Goal: Find specific page/section: Find specific page/section

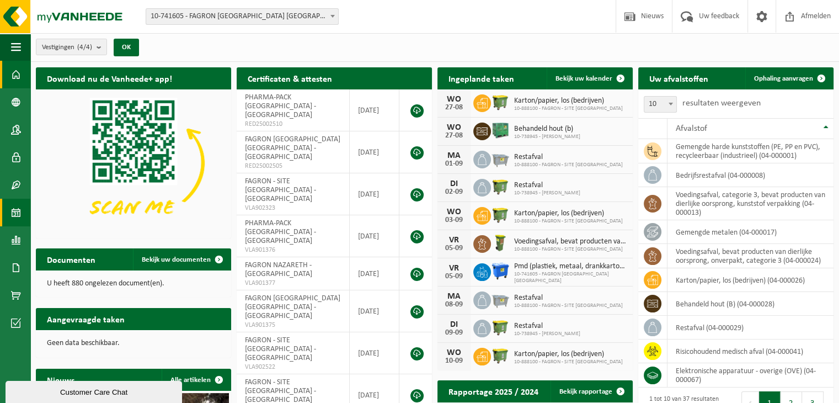
click at [17, 210] on span at bounding box center [16, 213] width 10 height 28
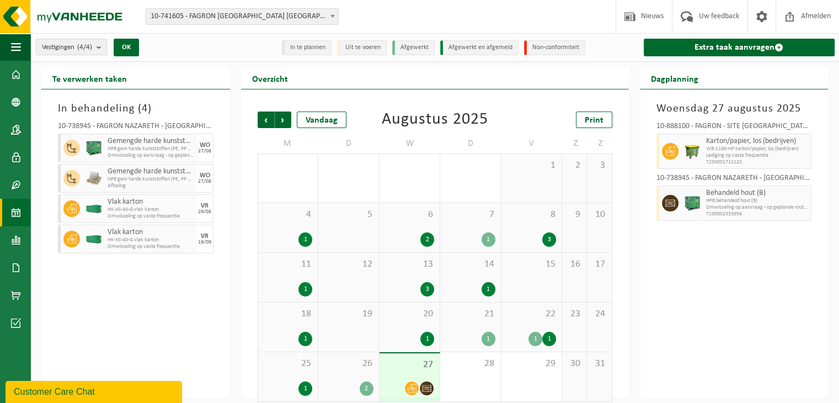
scroll to position [9, 0]
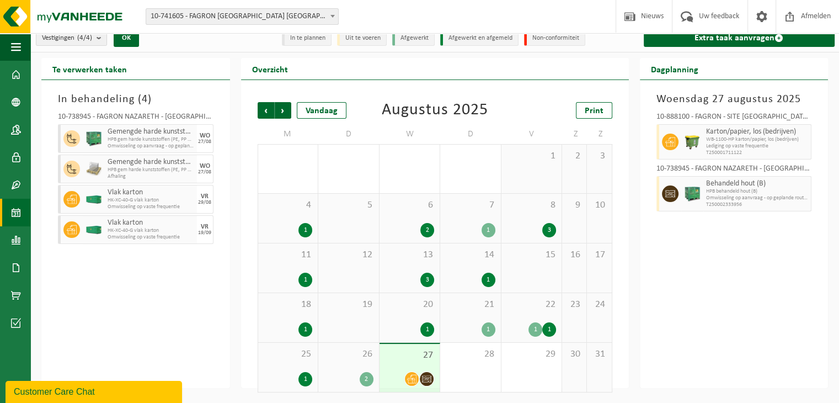
drag, startPoint x: 111, startPoint y: 389, endPoint x: 111, endPoint y: 652, distance: 263.1
click at [111, 389] on div "Customer Care Chat" at bounding box center [94, 391] width 160 height 13
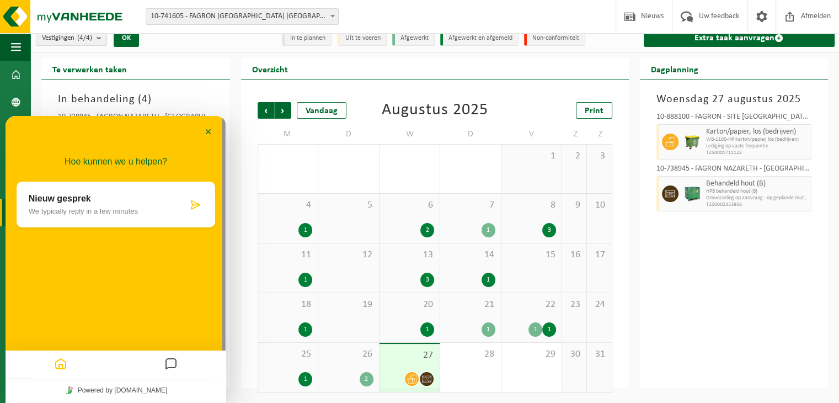
click at [552, 21] on div "Vestiging: 10-741605 - FAGRON BELGIUM NV - NAZARETH 10-888100 - FAGRON - SITE B…" at bounding box center [419, 17] width 839 height 34
click at [438, 17] on div "Vestiging: 10-741605 - FAGRON BELGIUM NV - NAZARETH 10-888100 - FAGRON - SITE B…" at bounding box center [419, 17] width 839 height 34
click at [207, 133] on button "Minimaliseer" at bounding box center [209, 132] width 18 height 17
